Goal: Transaction & Acquisition: Purchase product/service

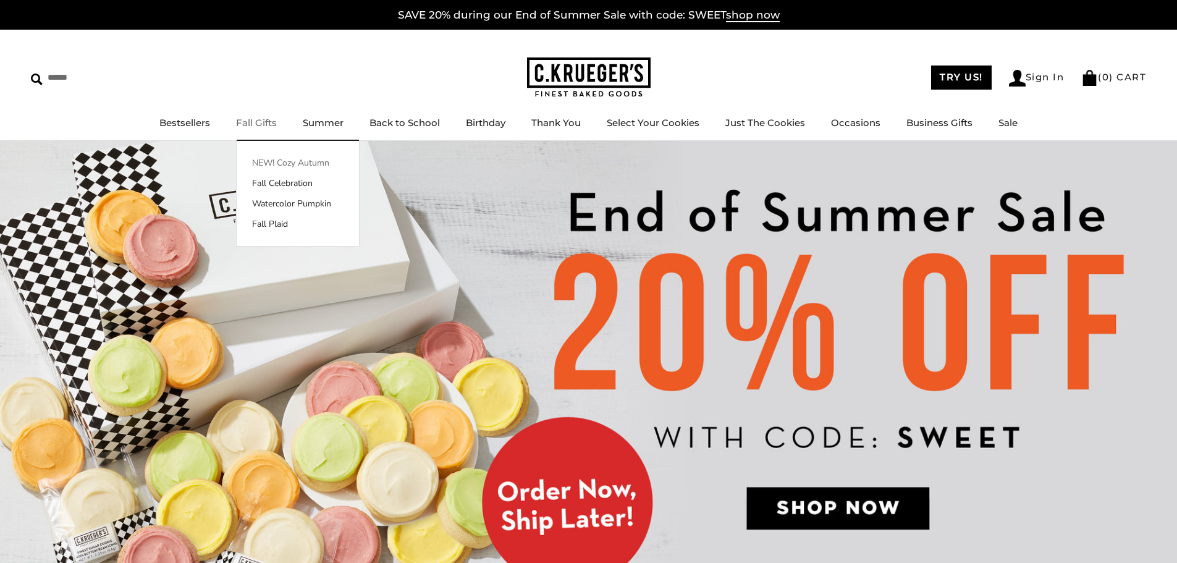
click at [323, 169] on link "NEW! Cozy Autumn" at bounding box center [298, 162] width 122 height 13
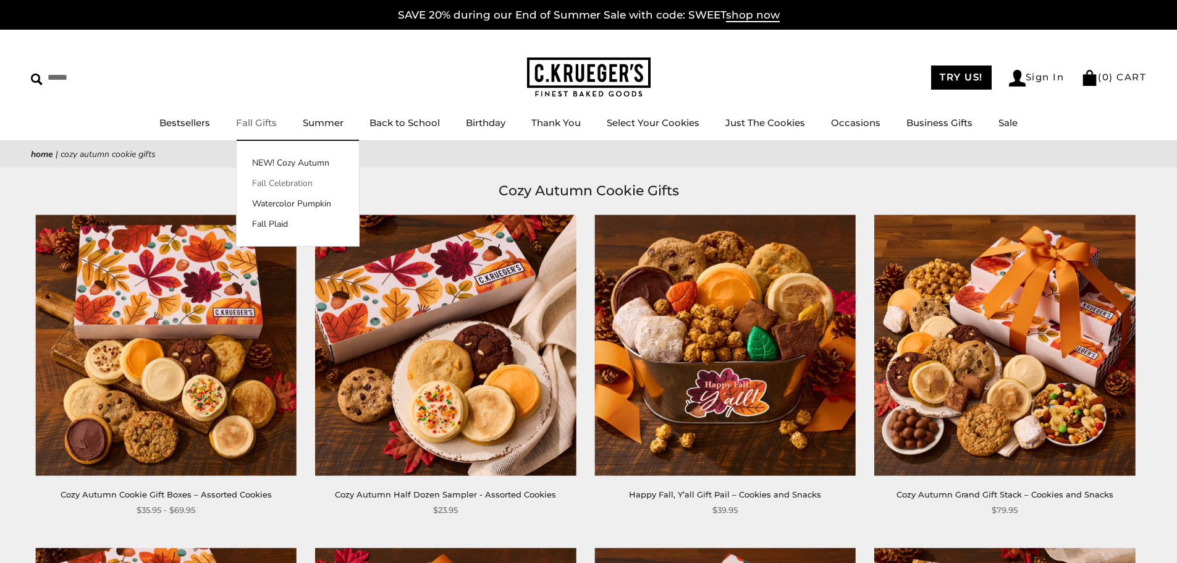
click at [275, 183] on link "Fall Celebration" at bounding box center [298, 183] width 122 height 13
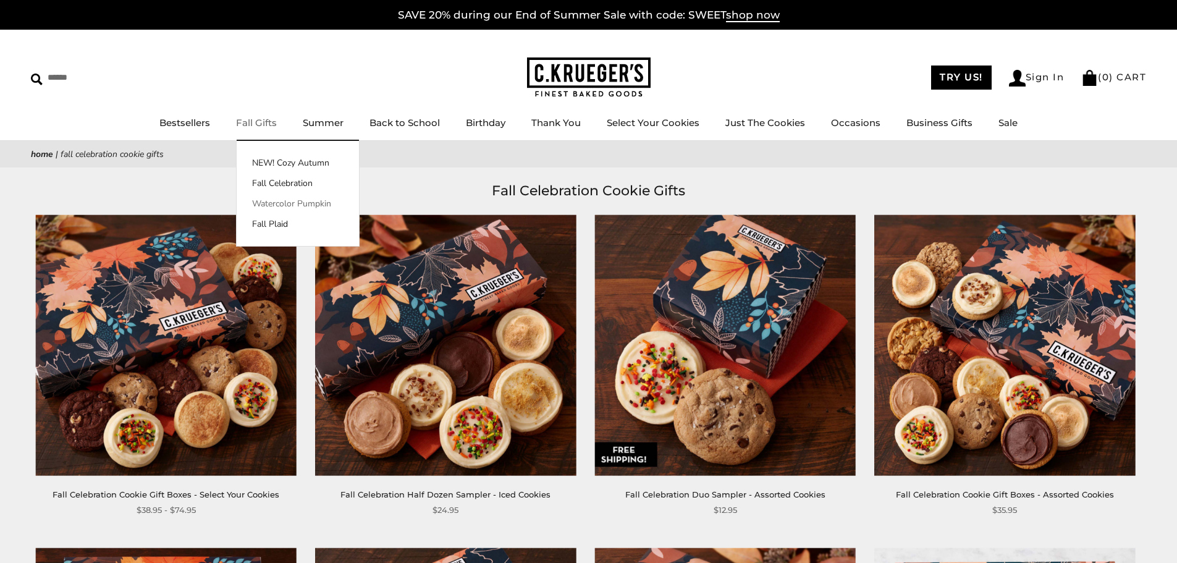
click at [274, 207] on link "Watercolor Pumpkin" at bounding box center [298, 203] width 122 height 13
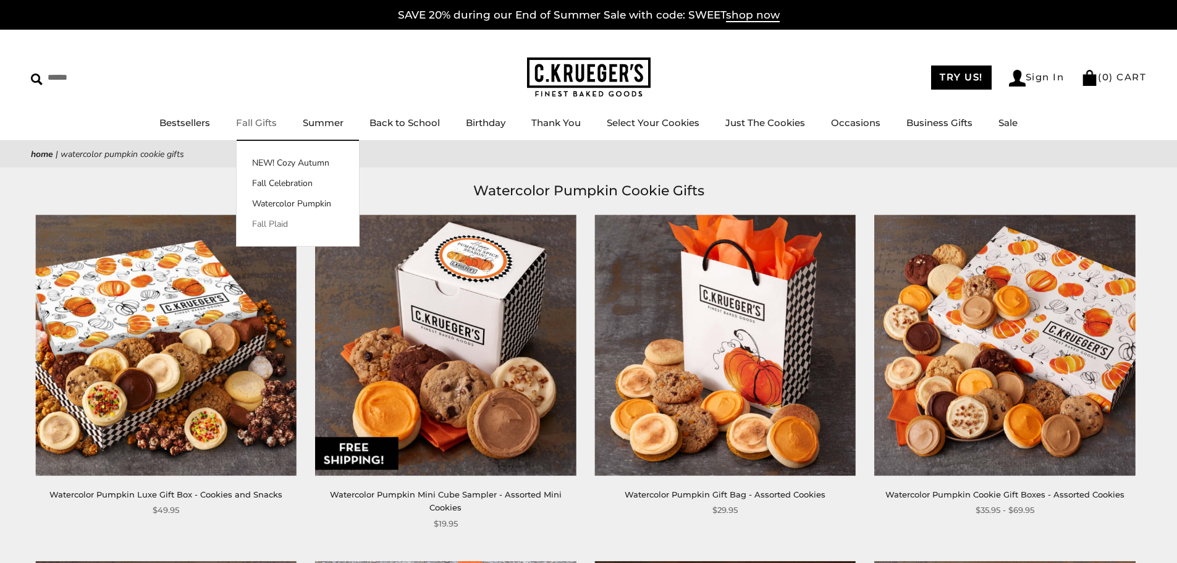
click at [274, 224] on link "Fall Plaid" at bounding box center [298, 223] width 122 height 13
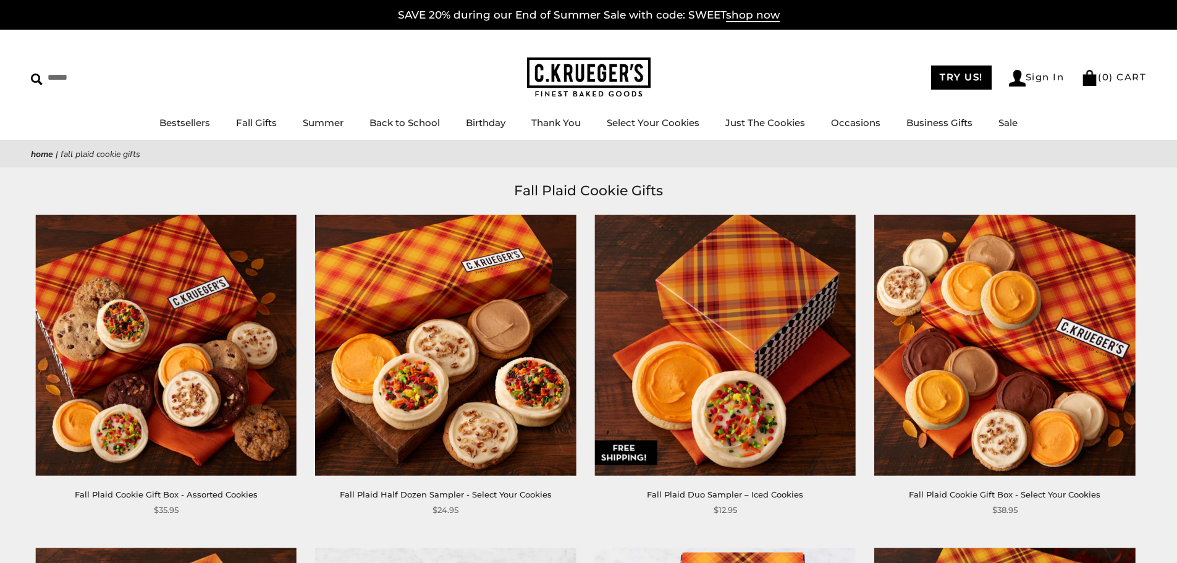
click at [445, 185] on h1 "Fall Plaid Cookie Gifts" at bounding box center [588, 191] width 1078 height 22
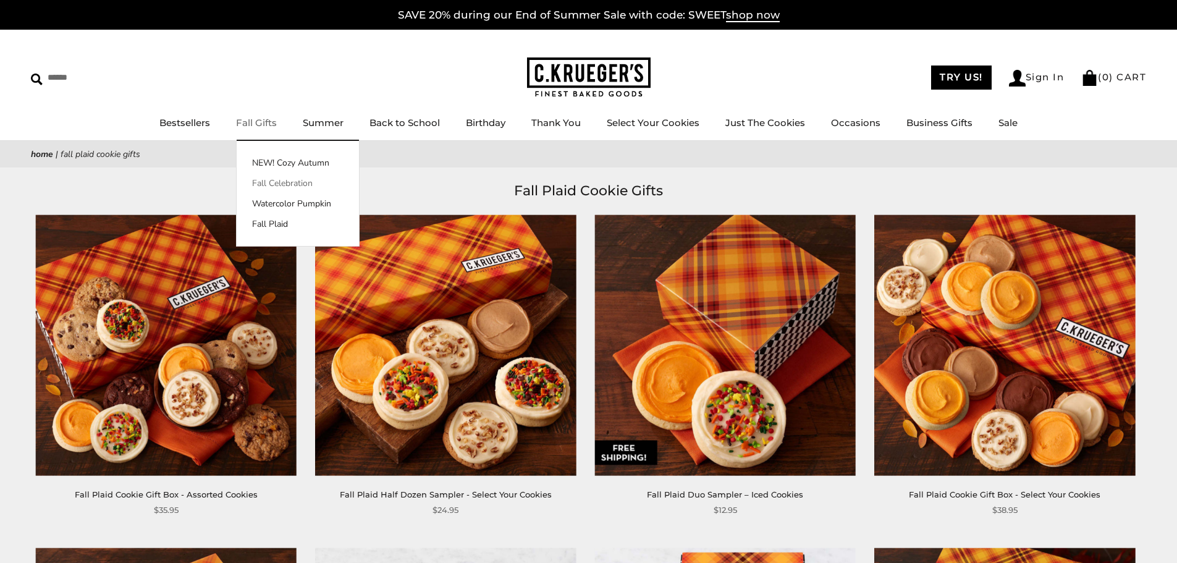
click at [270, 180] on link "Fall Celebration" at bounding box center [298, 183] width 122 height 13
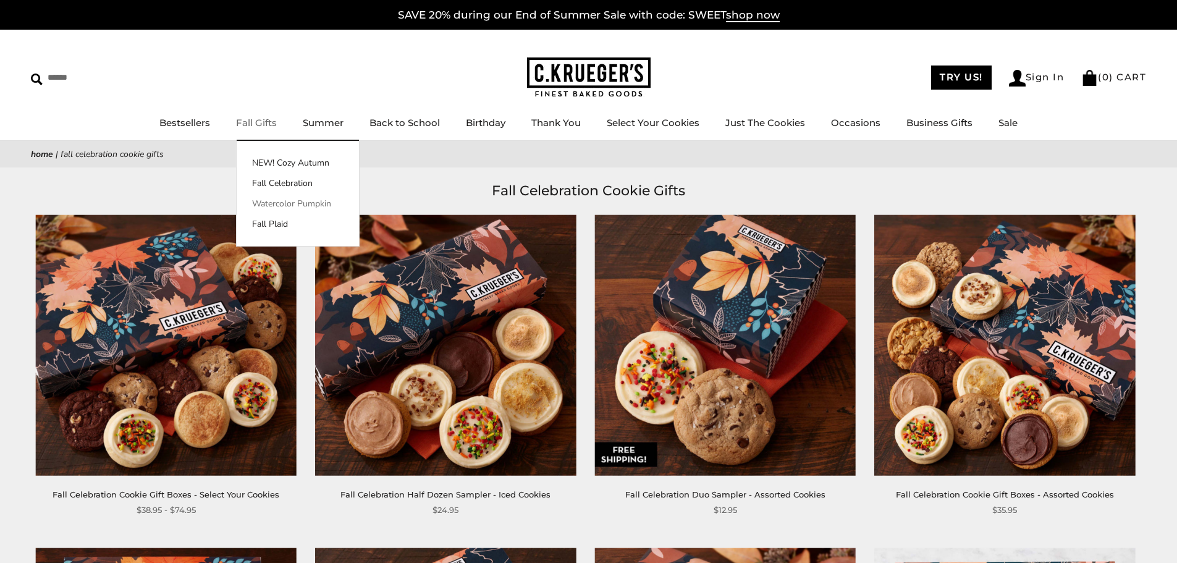
click at [282, 208] on link "Watercolor Pumpkin" at bounding box center [298, 203] width 122 height 13
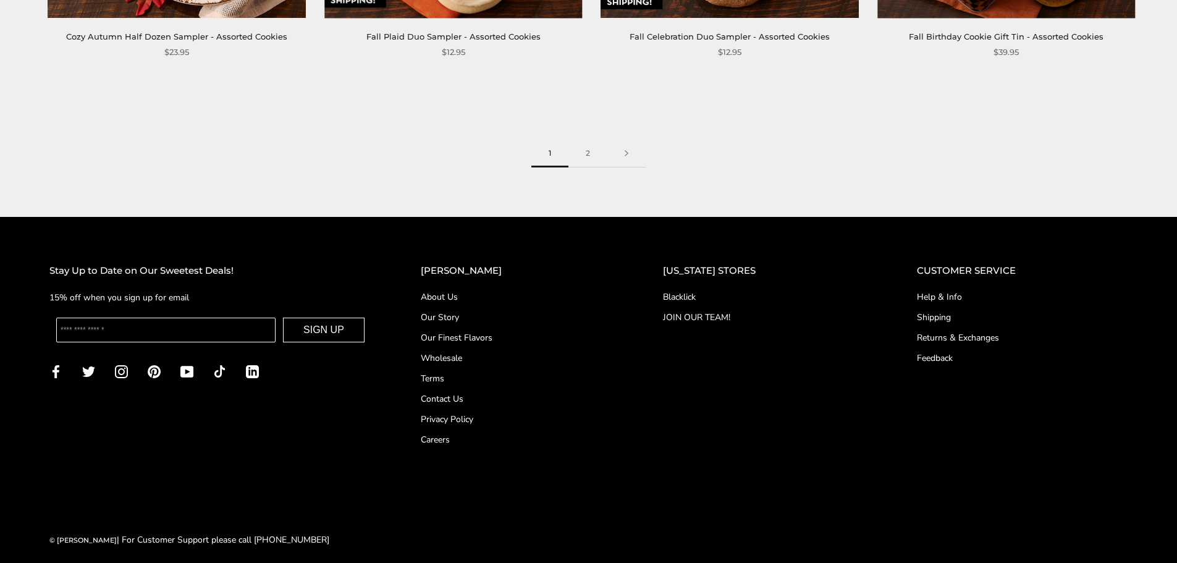
scroll to position [1729, 0]
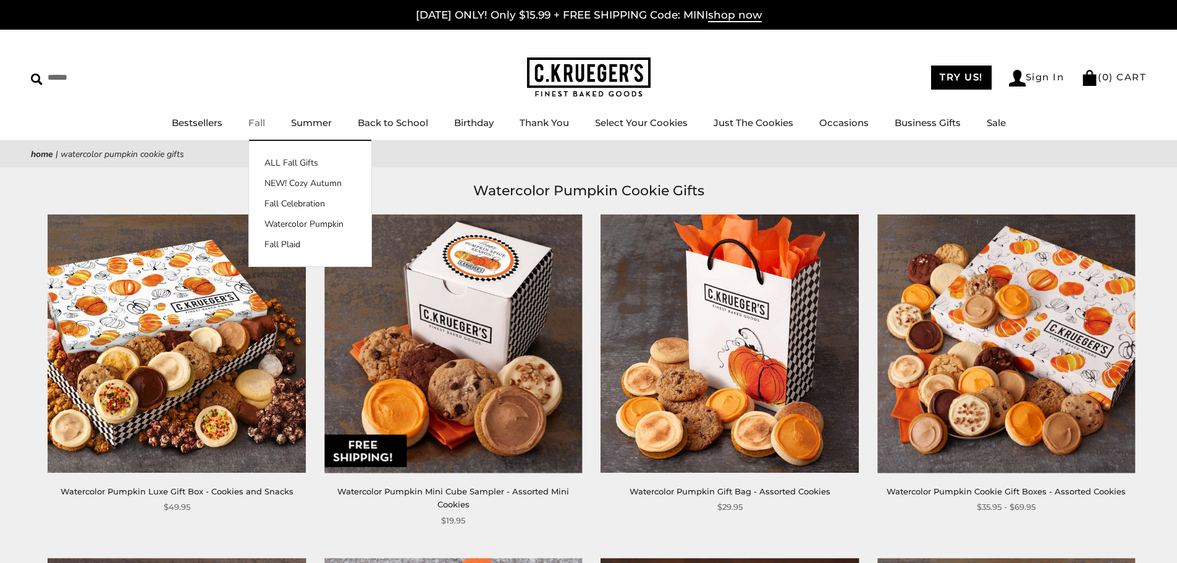
click at [257, 117] on link "Fall" at bounding box center [256, 123] width 17 height 12
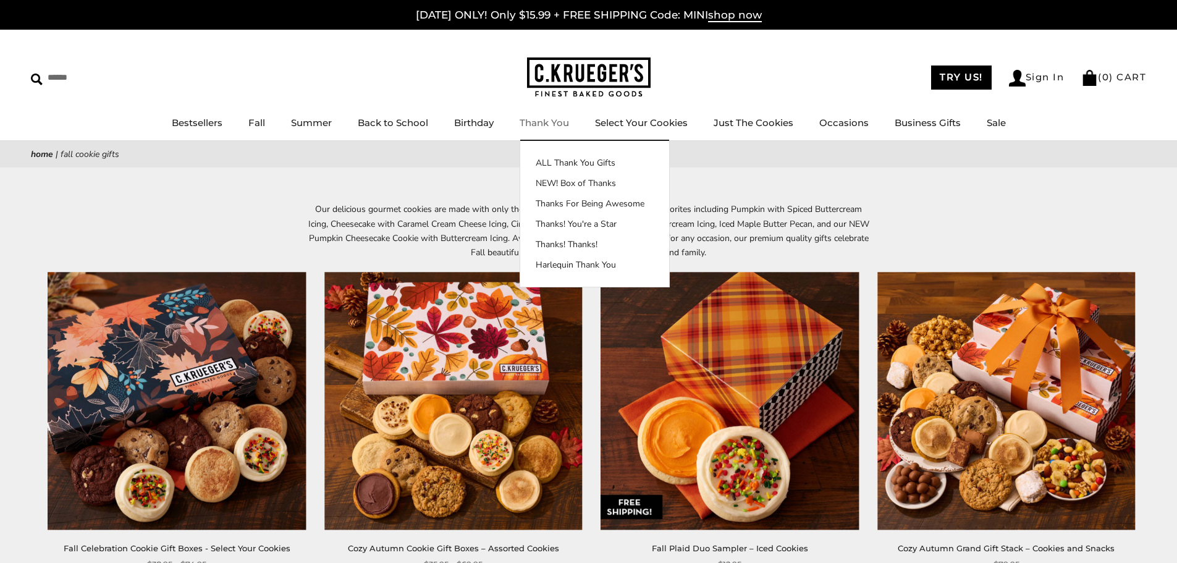
click at [545, 121] on link "Thank You" at bounding box center [543, 123] width 49 height 12
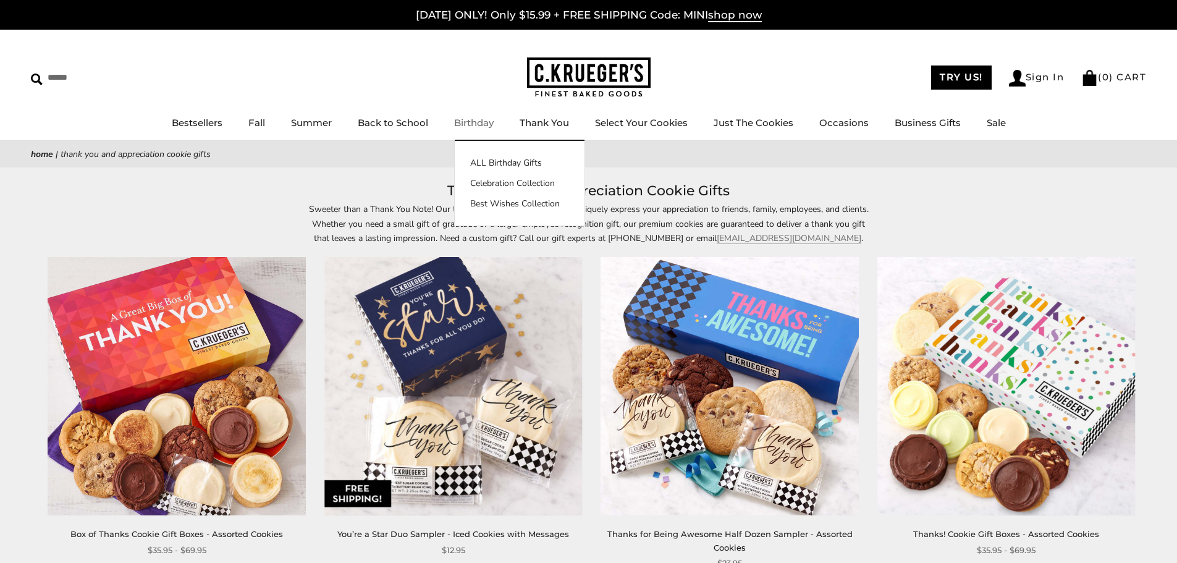
click at [497, 117] on ul "Bestsellers Fall ALL Fall Gifts NEW! Cozy Autumn Fall Celebration Watercolor Pu…" at bounding box center [588, 129] width 1177 height 28
click at [477, 125] on link "Birthday" at bounding box center [474, 123] width 40 height 12
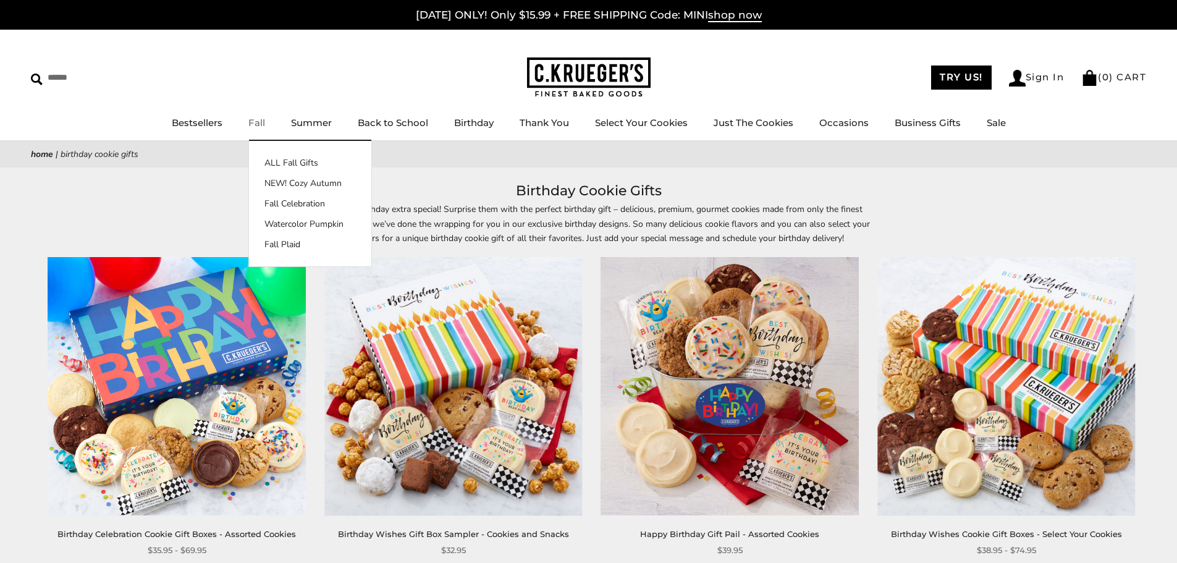
click at [259, 126] on link "Fall" at bounding box center [256, 123] width 17 height 12
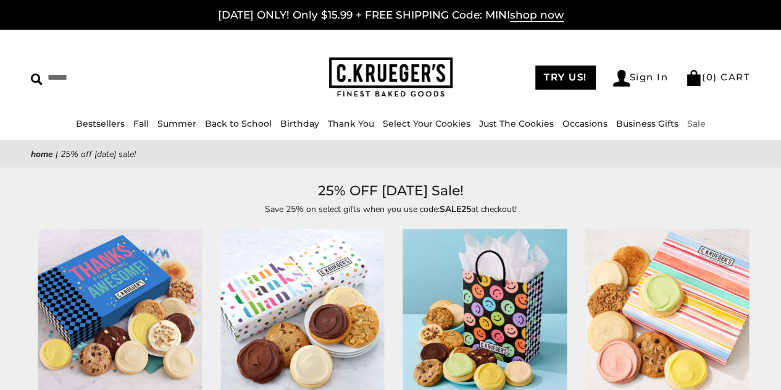
click at [687, 125] on link "Sale" at bounding box center [696, 123] width 19 height 11
